Goal: Check status: Check status

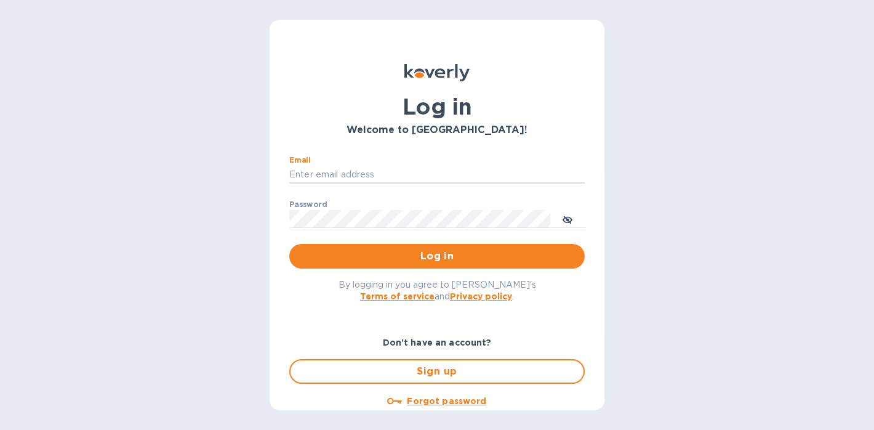
type input "eli@marathonwineimports.com"
click at [435, 256] on button "Log in" at bounding box center [437, 256] width 296 height 25
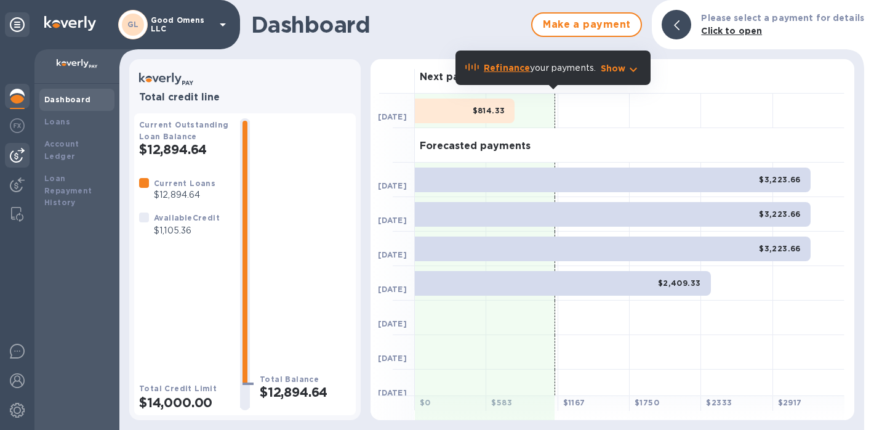
click at [17, 156] on img at bounding box center [17, 155] width 15 height 15
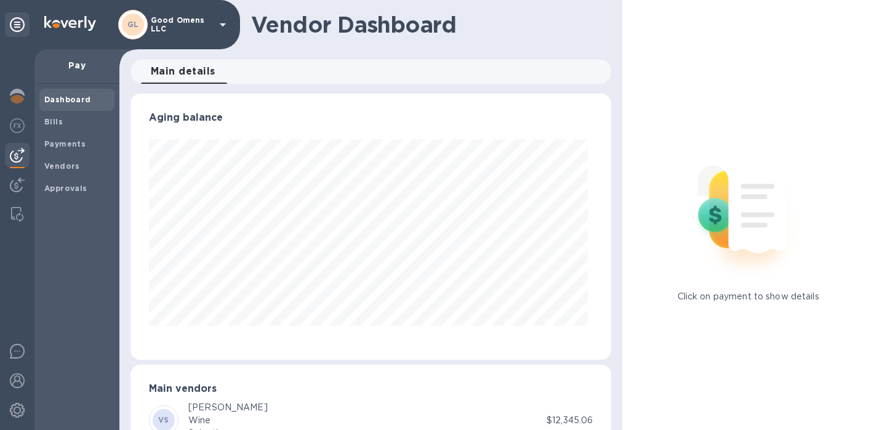
scroll to position [266, 477]
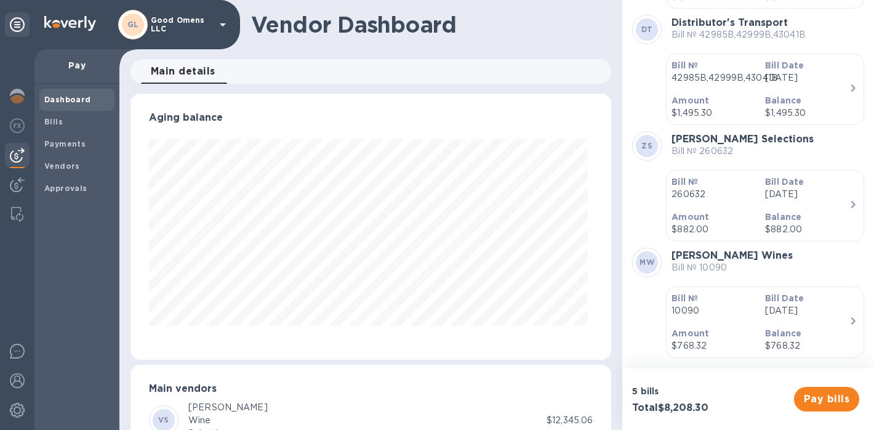
scroll to position [264, 0]
click at [726, 224] on p "$882.00" at bounding box center [714, 230] width 84 height 13
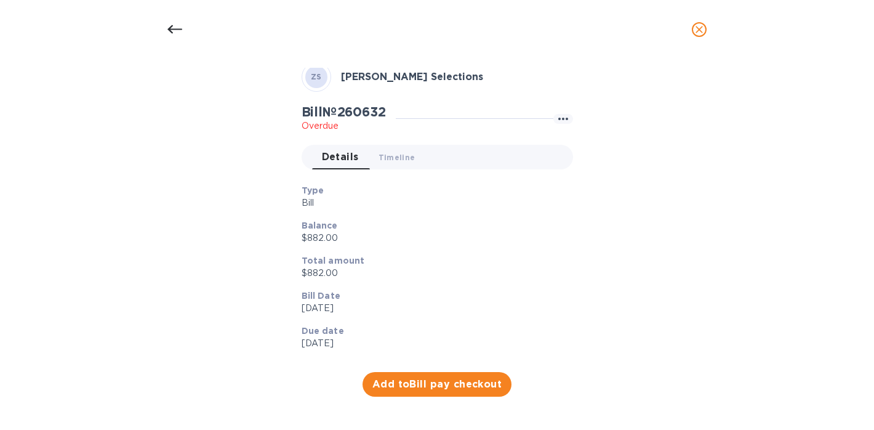
scroll to position [55, 0]
click at [697, 29] on icon "close" at bounding box center [699, 29] width 12 height 12
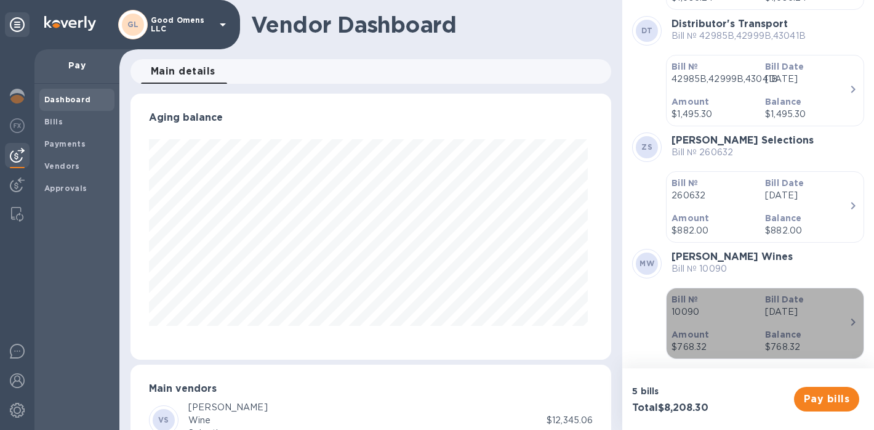
click at [780, 306] on p "[DATE]" at bounding box center [807, 311] width 84 height 13
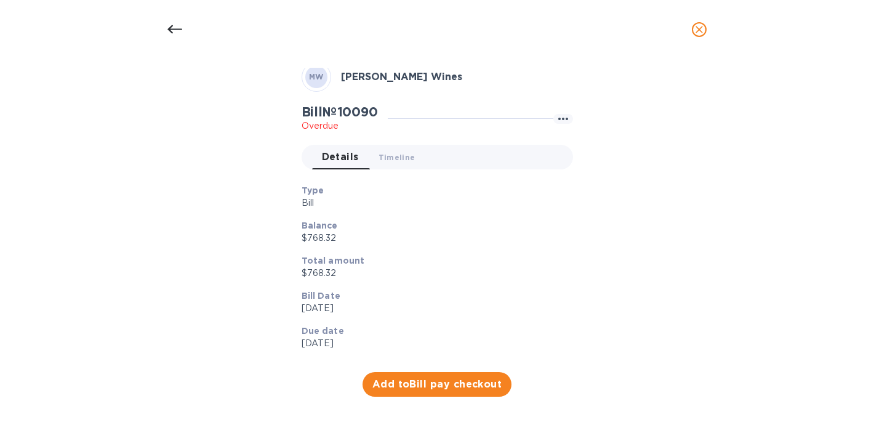
click at [697, 34] on icon "close" at bounding box center [699, 29] width 12 height 12
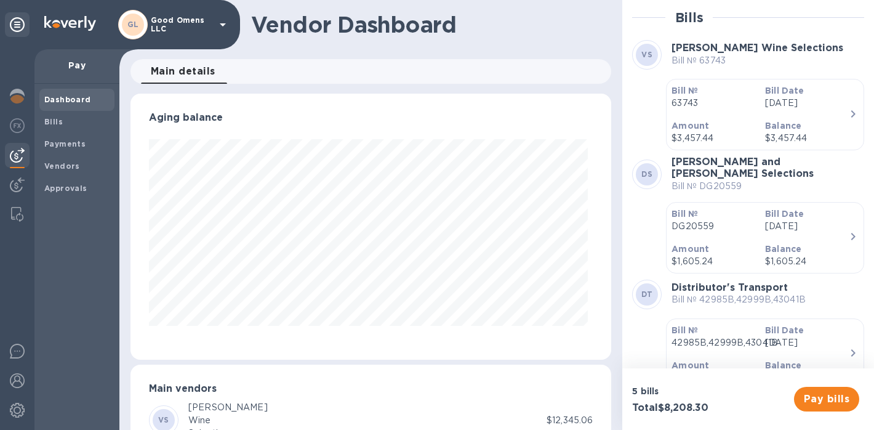
scroll to position [0, 0]
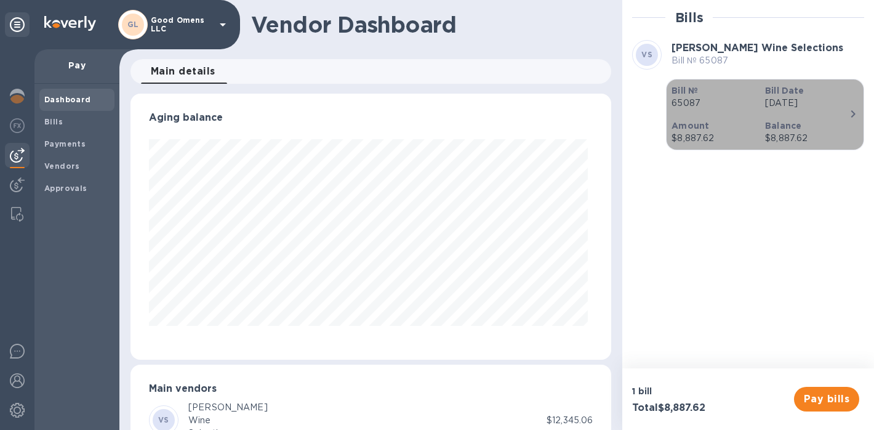
click at [688, 123] on b "Amount" at bounding box center [691, 126] width 38 height 10
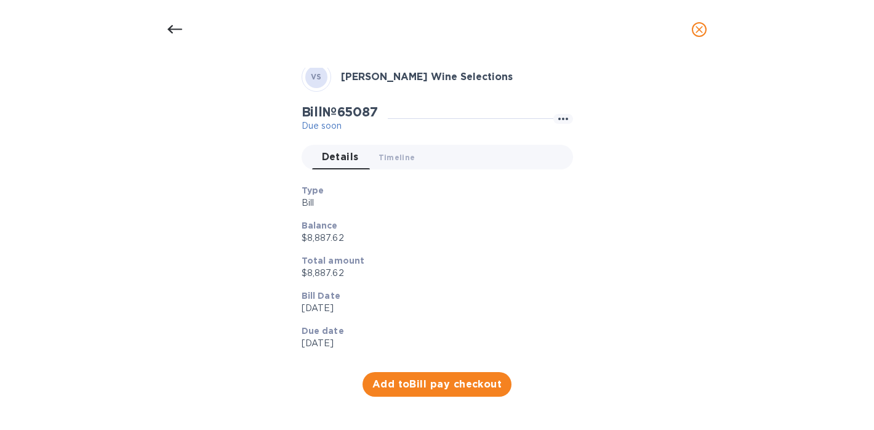
scroll to position [55, 0]
click at [697, 26] on icon "close" at bounding box center [699, 29] width 12 height 12
